Goal: Transaction & Acquisition: Purchase product/service

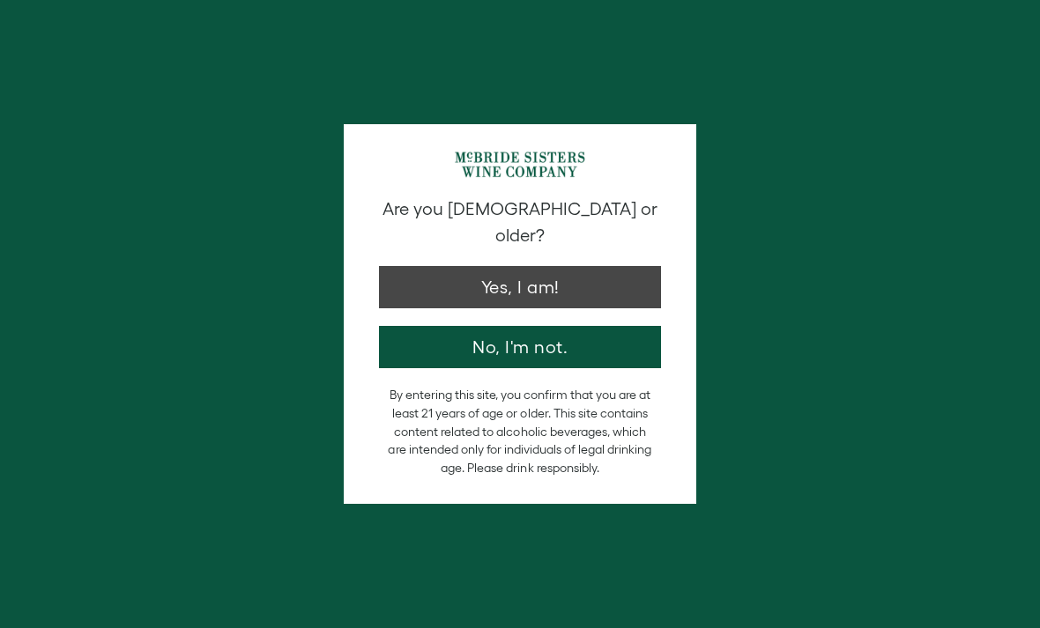
click at [487, 266] on button "Yes, I am!" at bounding box center [520, 287] width 282 height 42
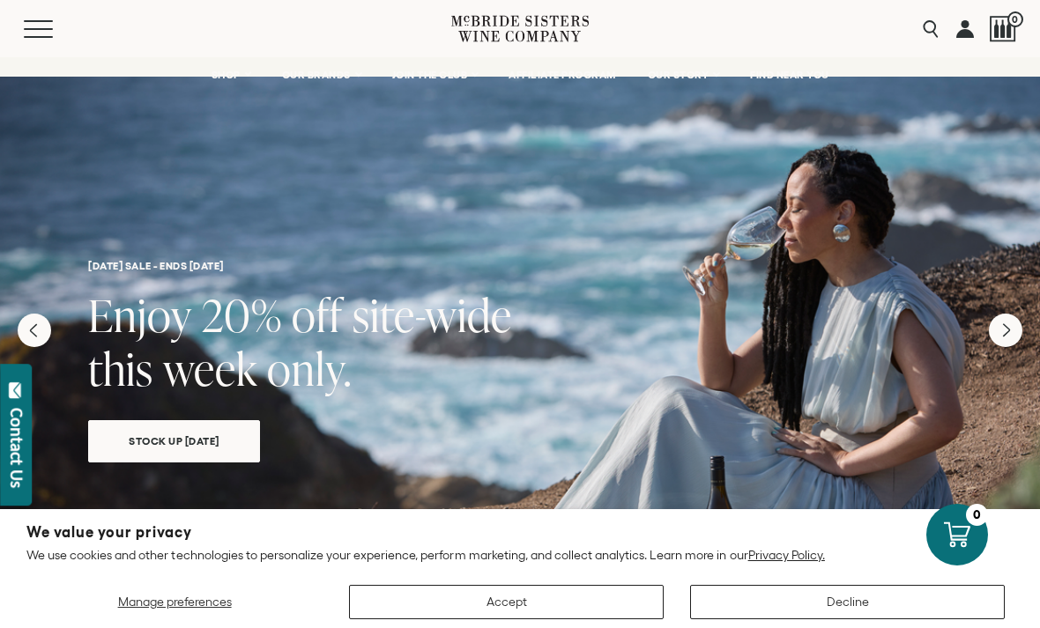
click at [489, 620] on button "Accept" at bounding box center [506, 602] width 315 height 34
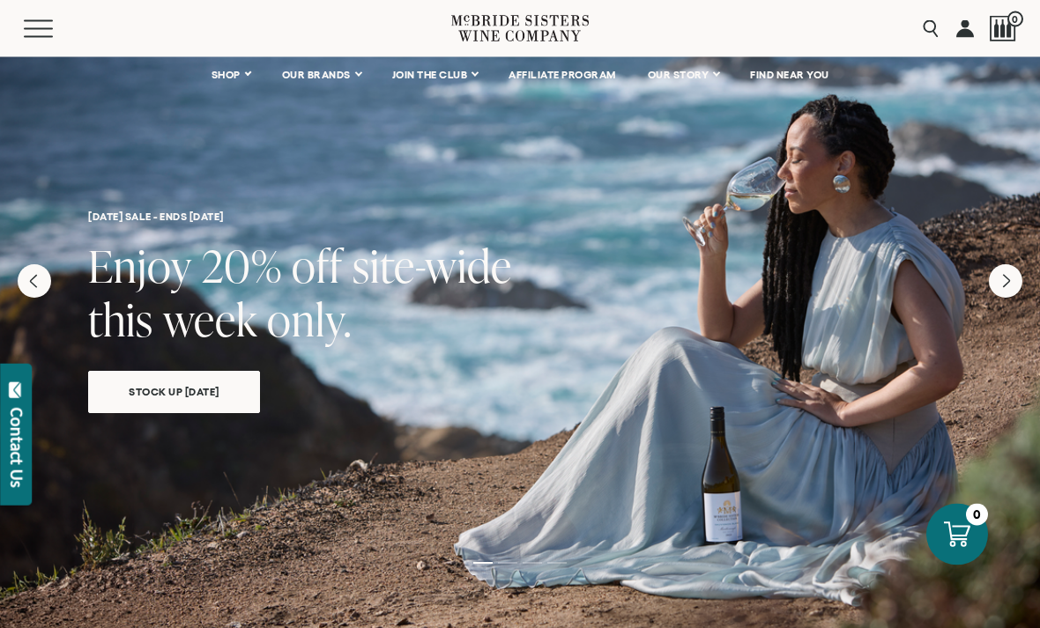
scroll to position [80, 0]
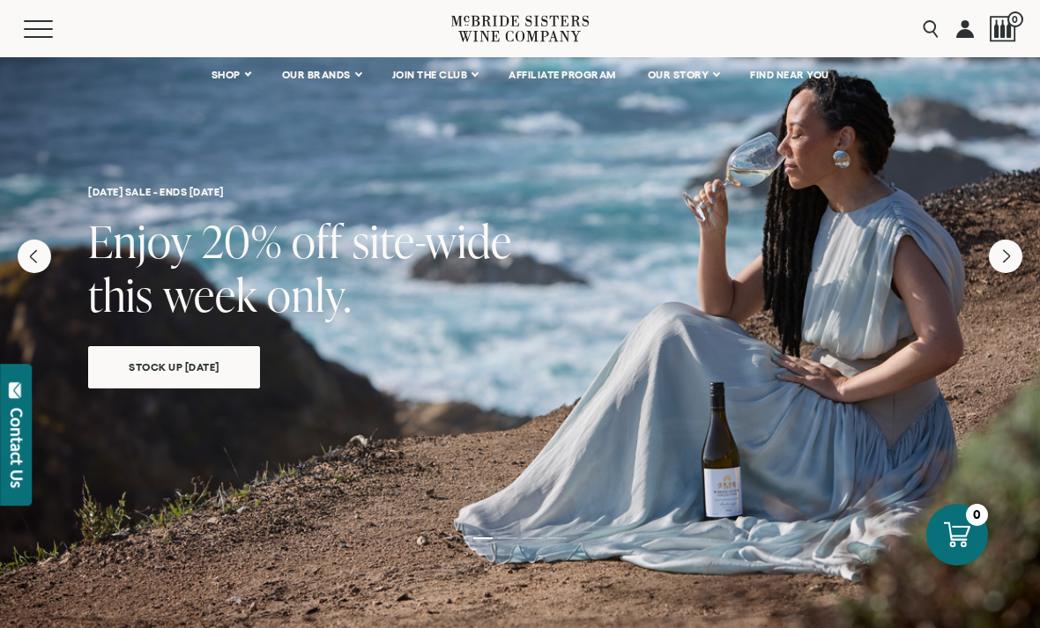
click at [163, 370] on span "Stock Up [DATE]" at bounding box center [174, 367] width 152 height 20
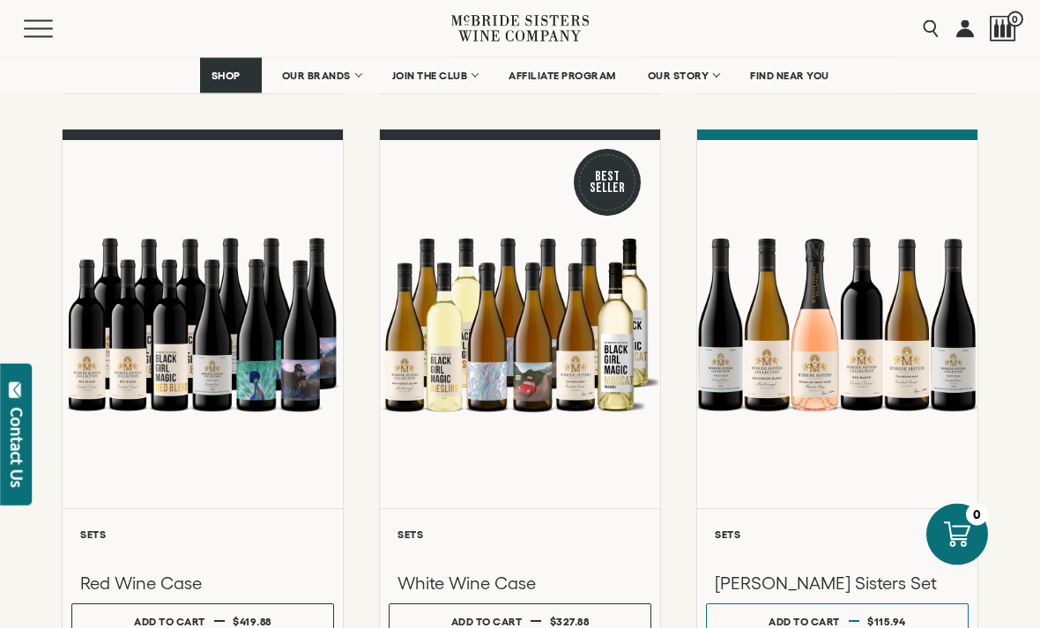
scroll to position [1387, 0]
click at [507, 628] on div "Add to cart" at bounding box center [486, 622] width 71 height 26
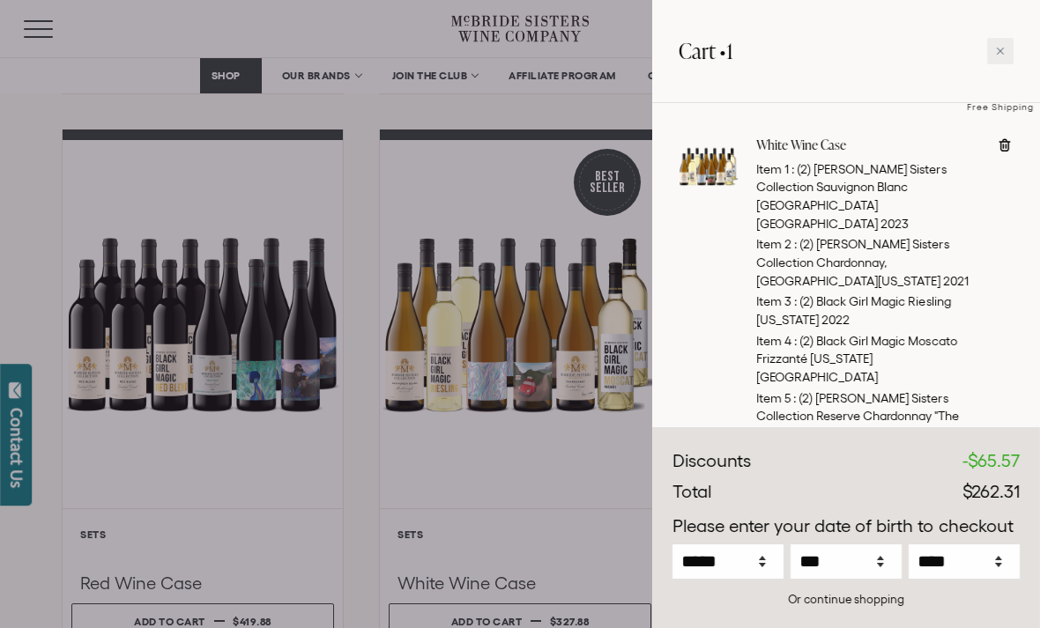
scroll to position [227, 0]
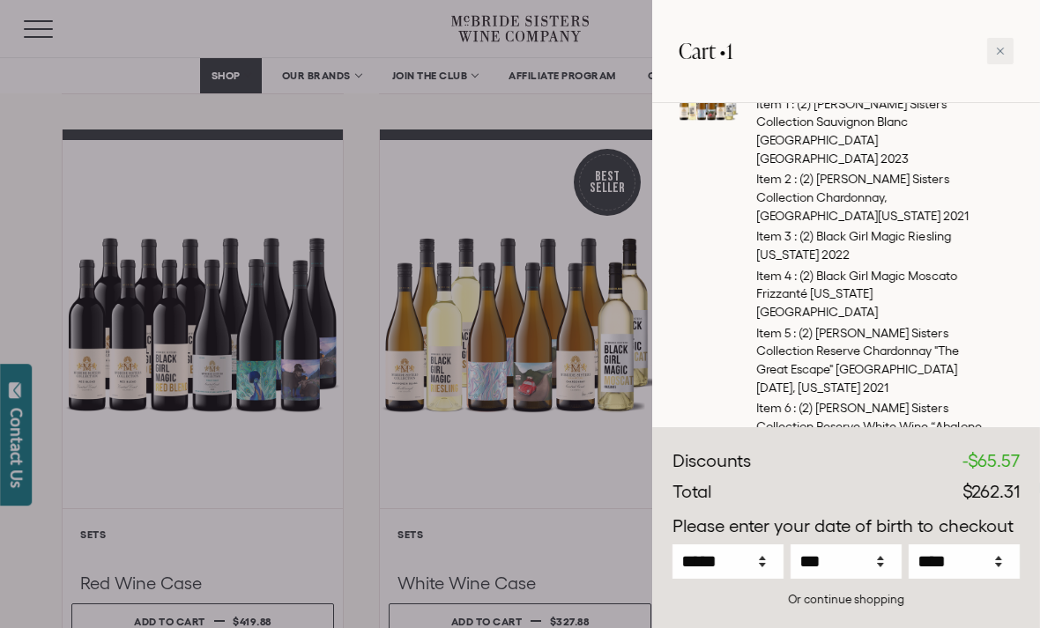
click at [770, 489] on icon at bounding box center [769, 490] width 9 height 2
type input "*"
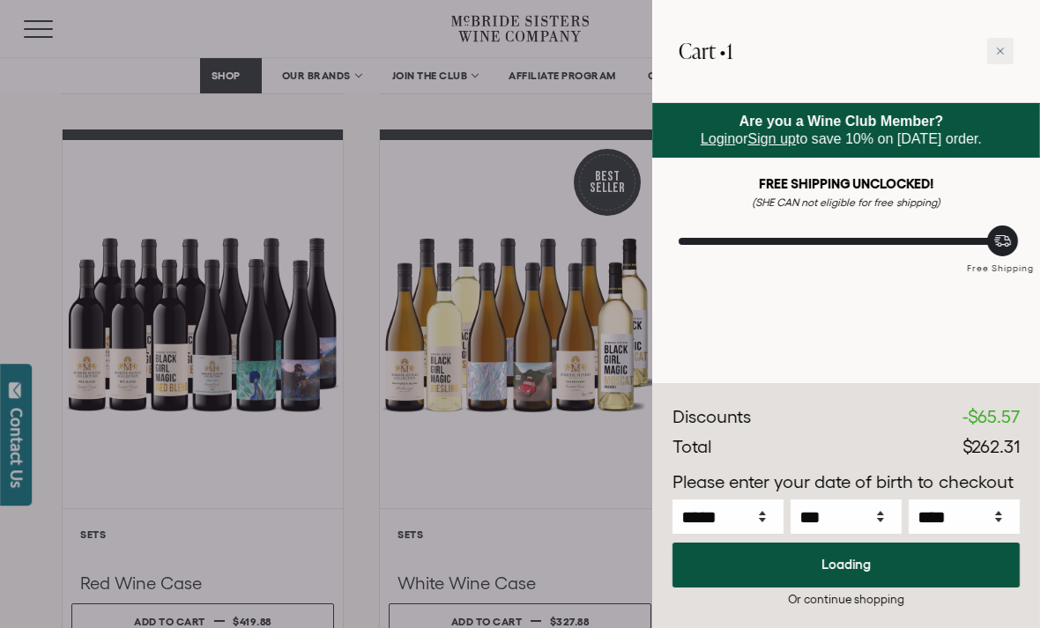
scroll to position [0, 0]
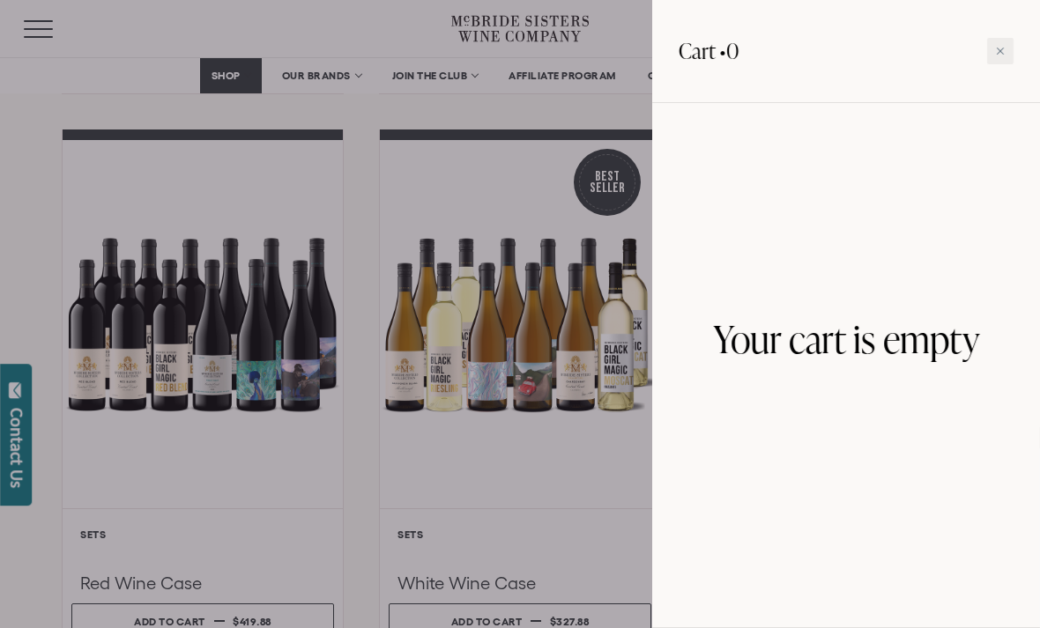
click at [185, 628] on div at bounding box center [520, 314] width 1040 height 628
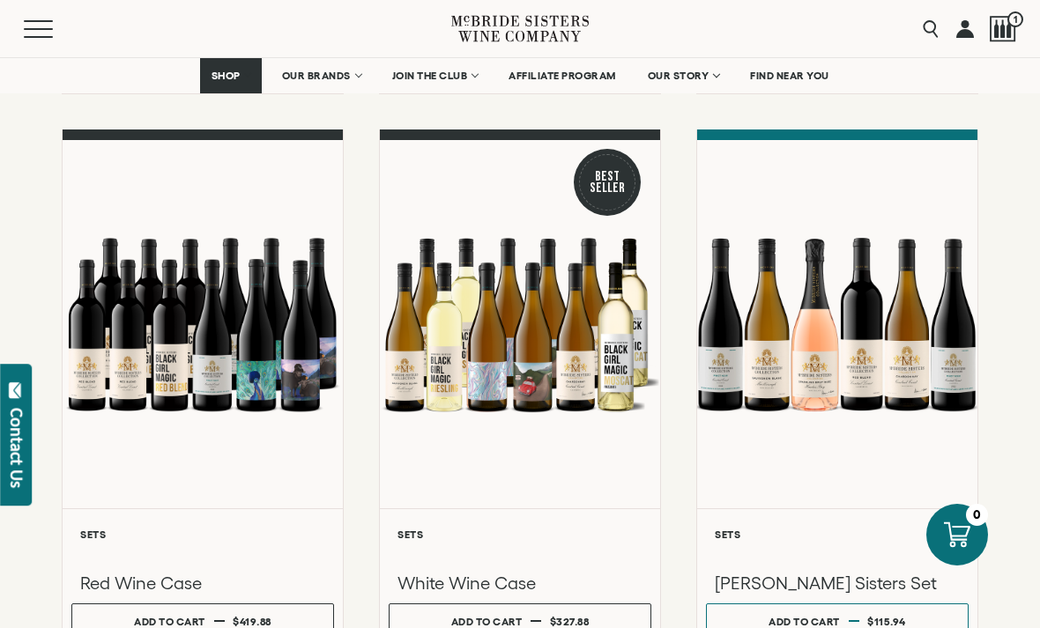
click at [185, 628] on div "Add to cart" at bounding box center [169, 622] width 71 height 26
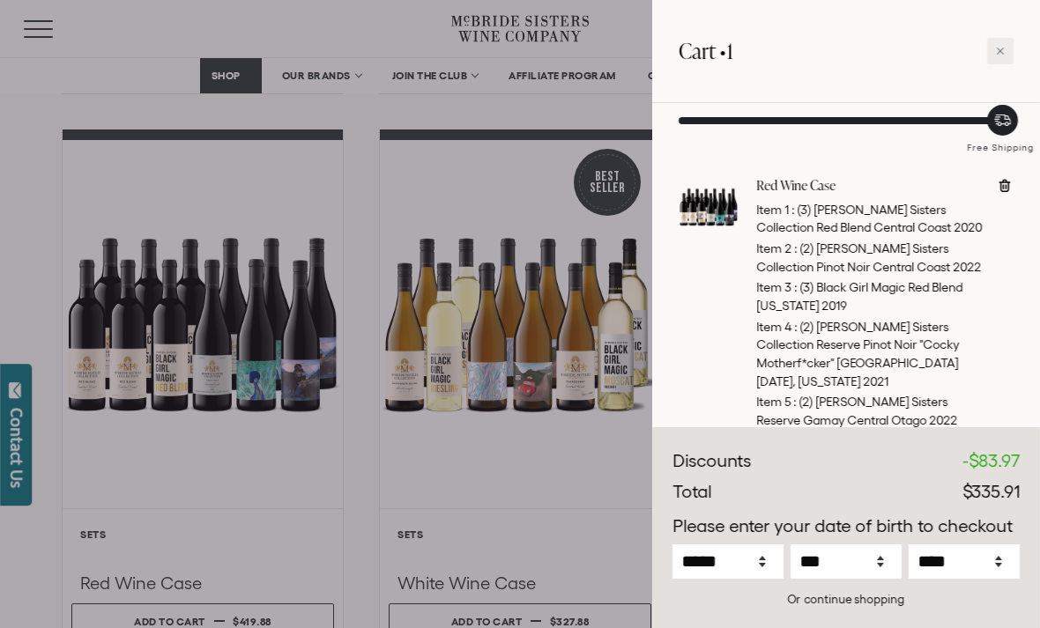
scroll to position [131, 0]
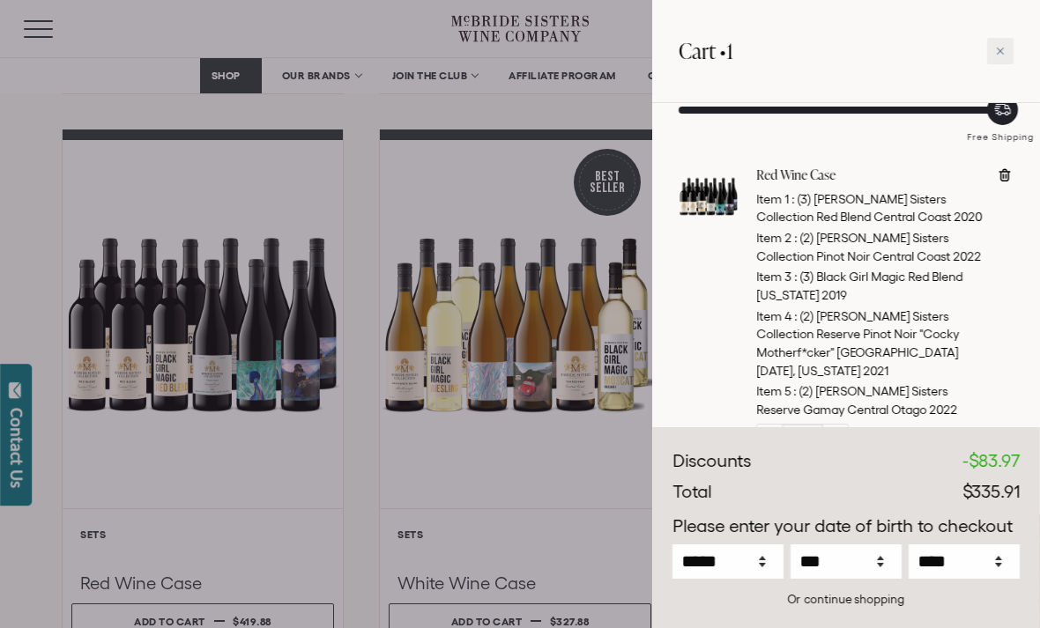
click at [609, 435] on div at bounding box center [520, 314] width 1040 height 628
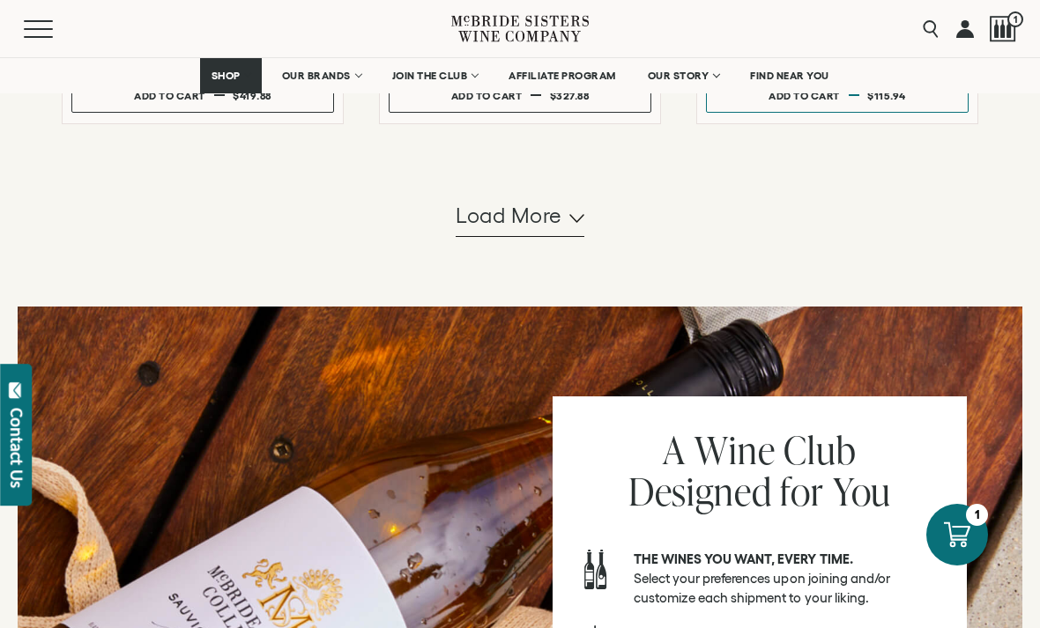
scroll to position [1902, 0]
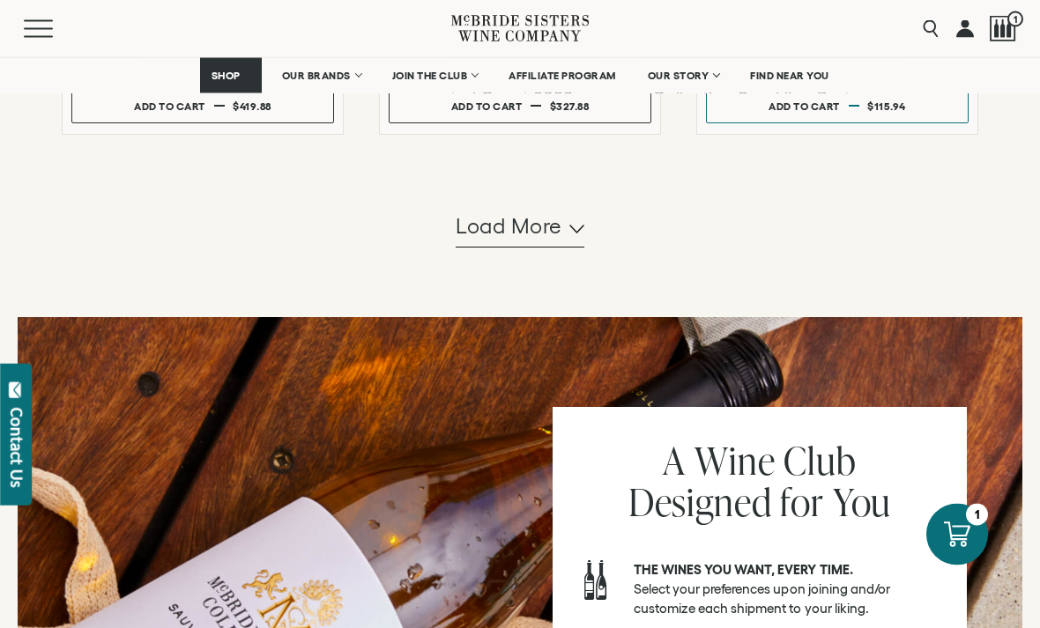
click at [504, 242] on span "Load more" at bounding box center [509, 227] width 107 height 30
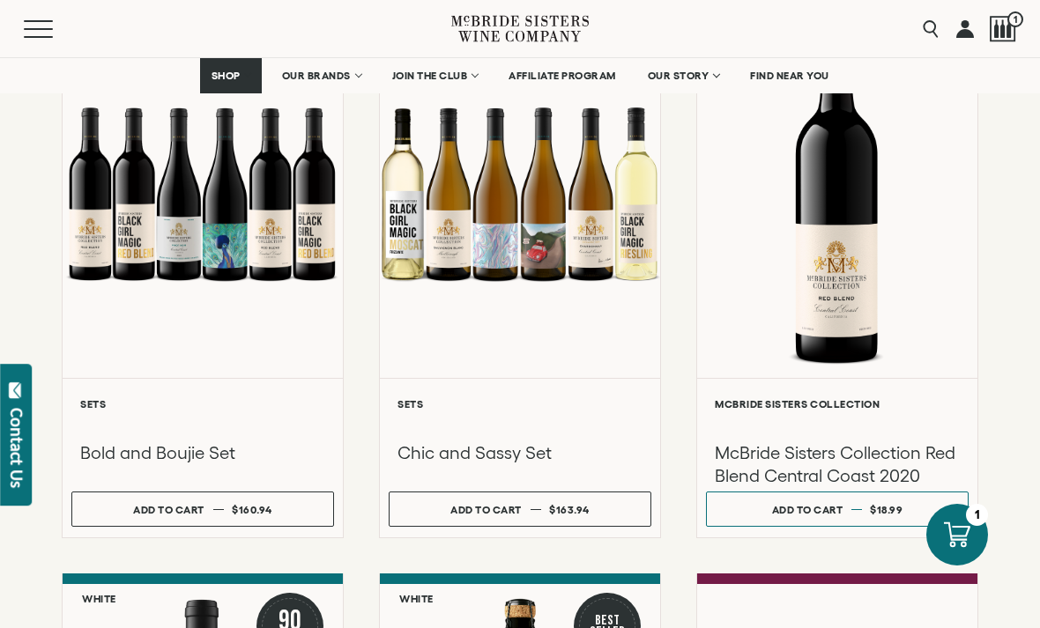
scroll to position [2672, 0]
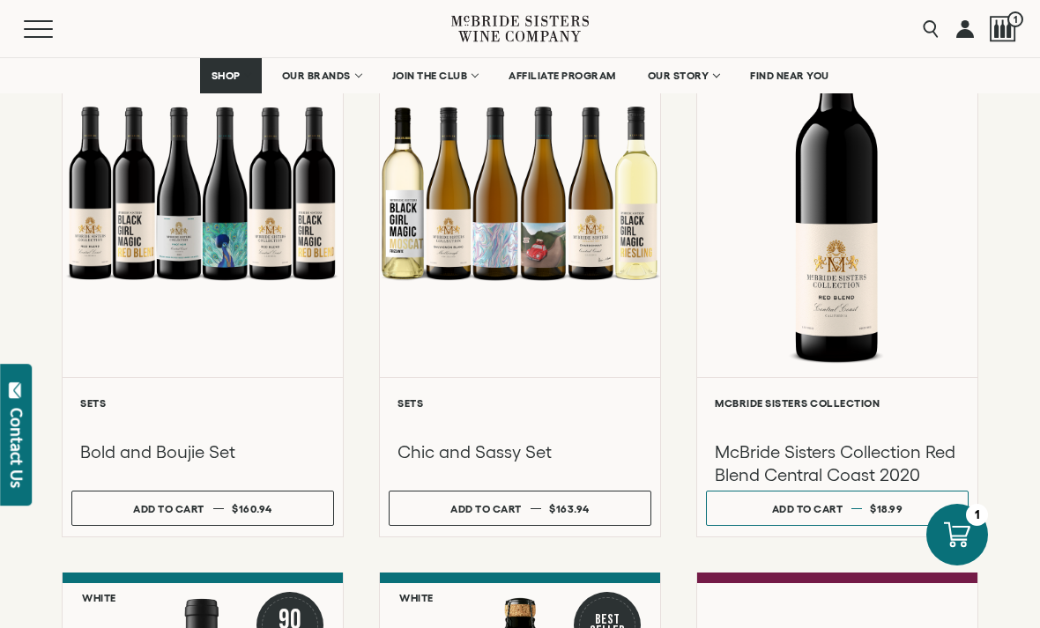
click at [272, 288] on div at bounding box center [203, 193] width 280 height 368
